Goal: Download file/media

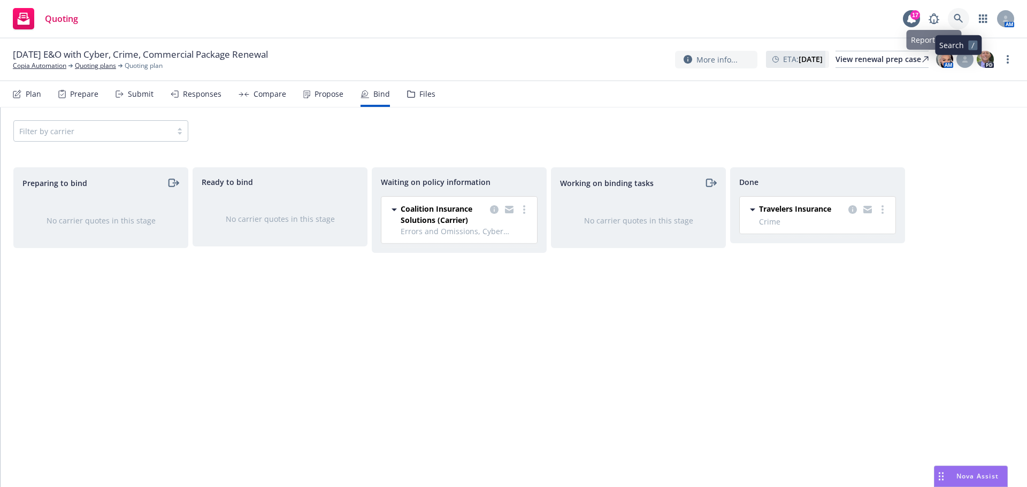
click at [961, 21] on icon at bounding box center [957, 18] width 9 height 9
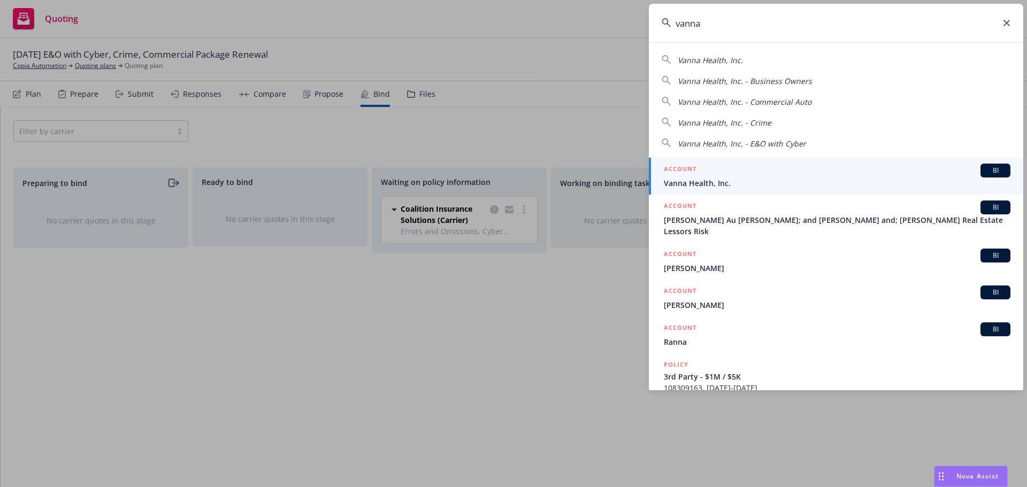
type input "vanna"
click at [800, 182] on span "Vanna Health, Inc." at bounding box center [837, 183] width 346 height 11
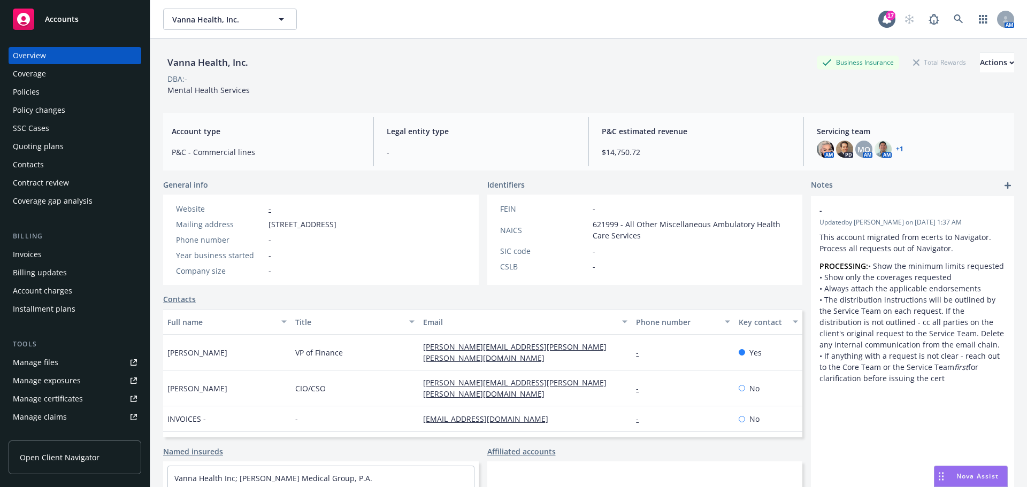
click at [63, 87] on div "Policies" at bounding box center [75, 91] width 124 height 17
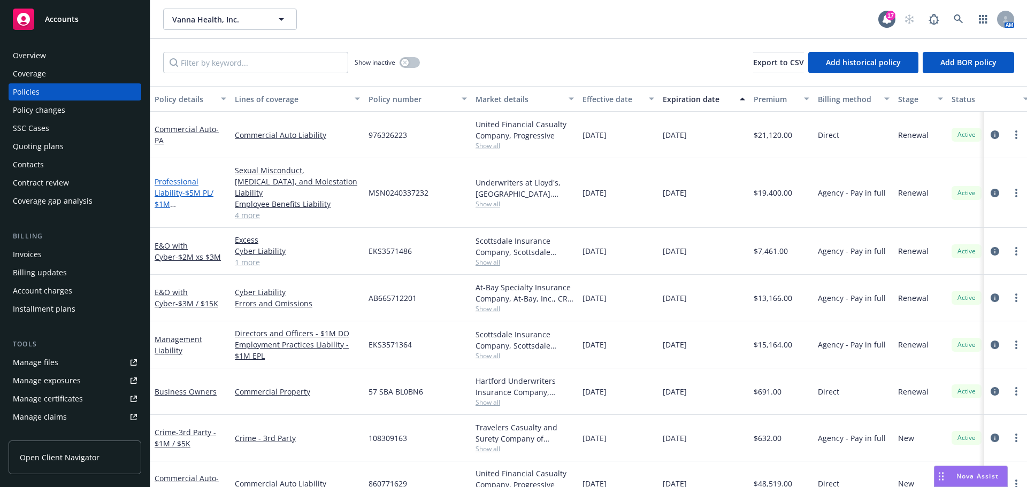
click at [194, 190] on span "- $5M PL/ $1M [PERSON_NAME] / $1M-$3M GL" at bounding box center [187, 210] width 65 height 44
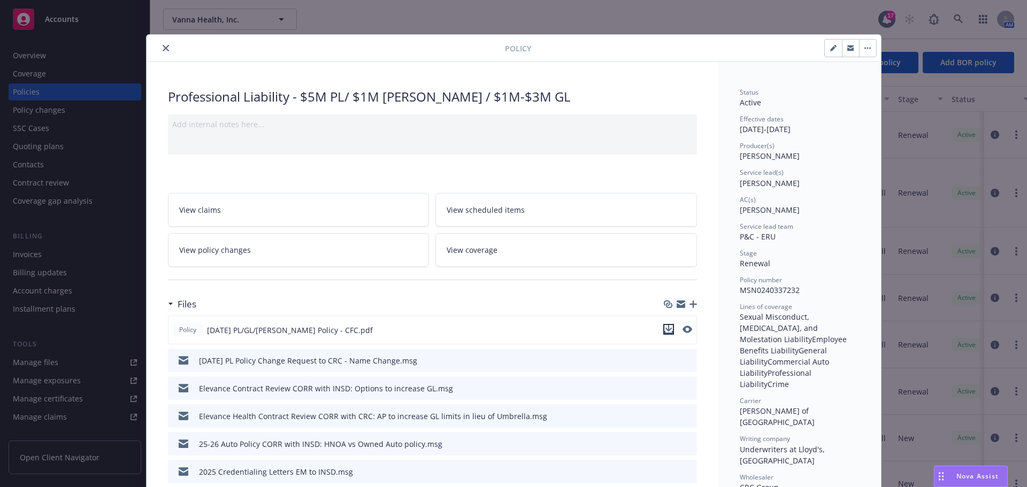
click at [664, 327] on icon "download file" at bounding box center [668, 329] width 9 height 9
